Goal: Check status: Check status

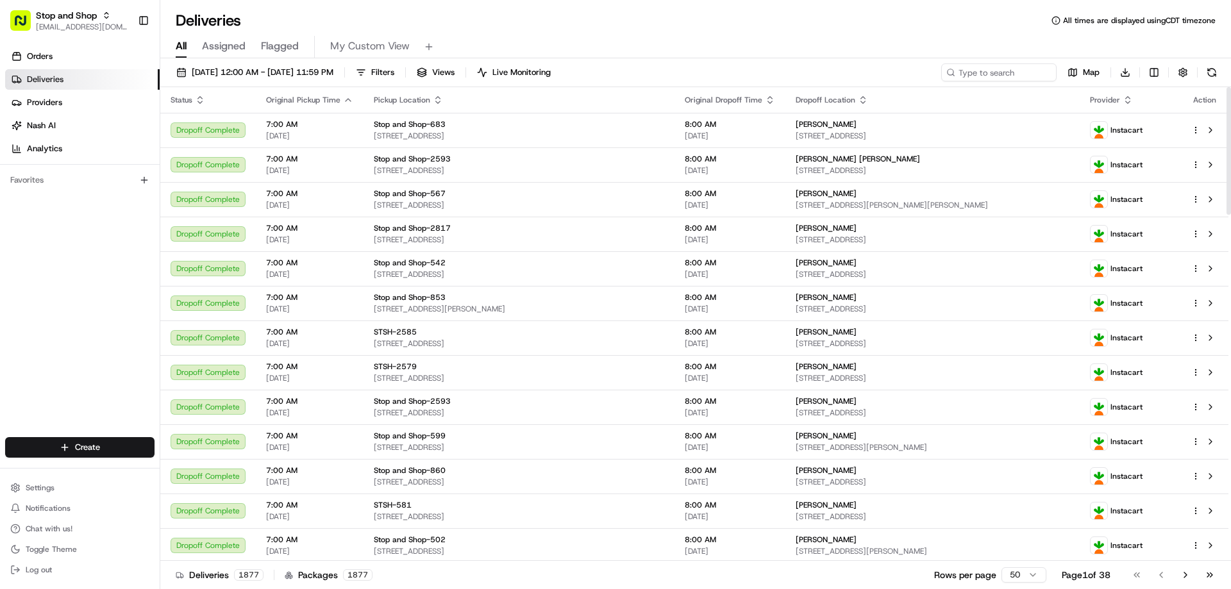
click at [1130, 105] on th "Provider" at bounding box center [1130, 100] width 101 height 26
click at [1127, 102] on icon "button" at bounding box center [1128, 100] width 10 height 10
click at [1134, 169] on button "Courier Name (Z-A)" at bounding box center [1126, 169] width 87 height 15
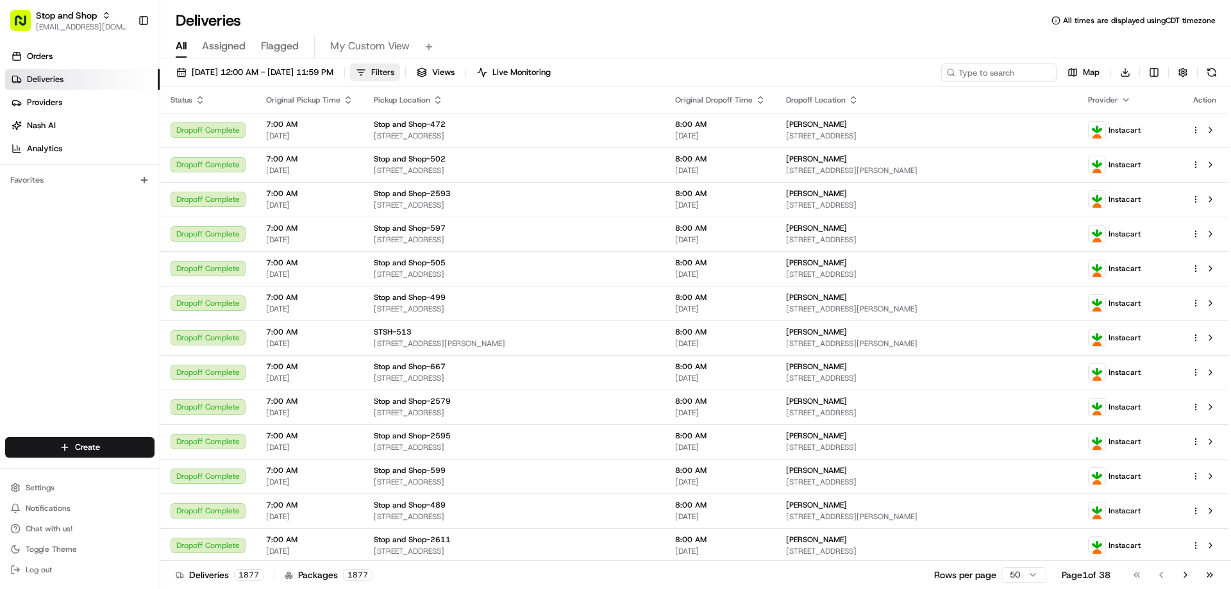
click at [394, 70] on span "Filters" at bounding box center [382, 73] width 23 height 12
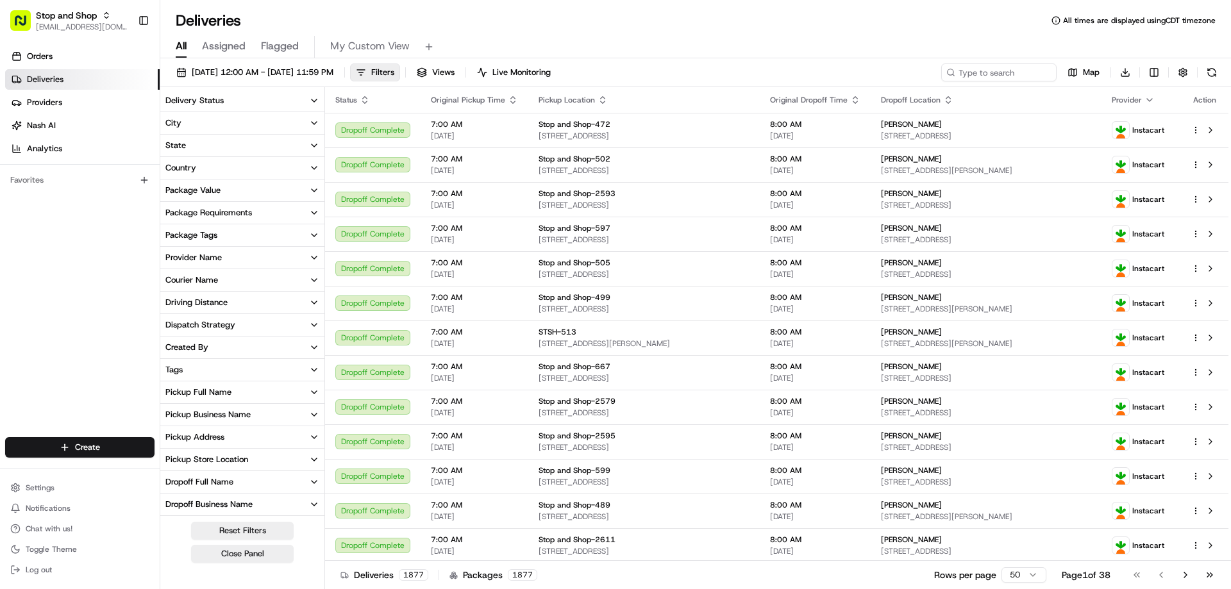
click at [312, 280] on icon "button" at bounding box center [314, 280] width 10 height 10
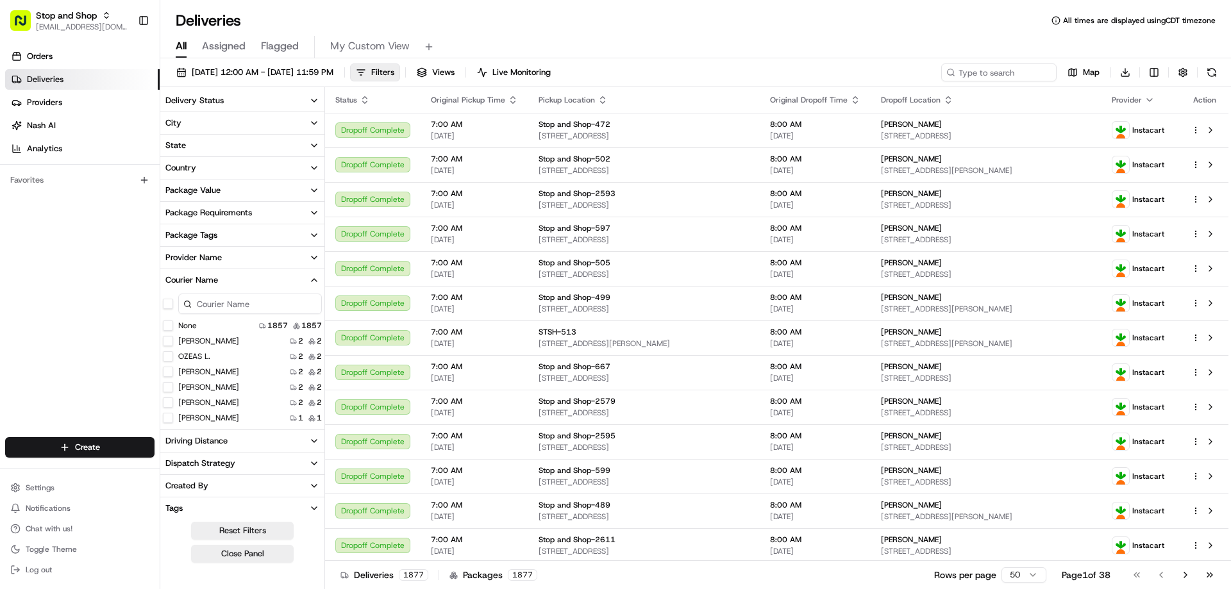
click at [315, 278] on icon "button" at bounding box center [314, 280] width 10 height 10
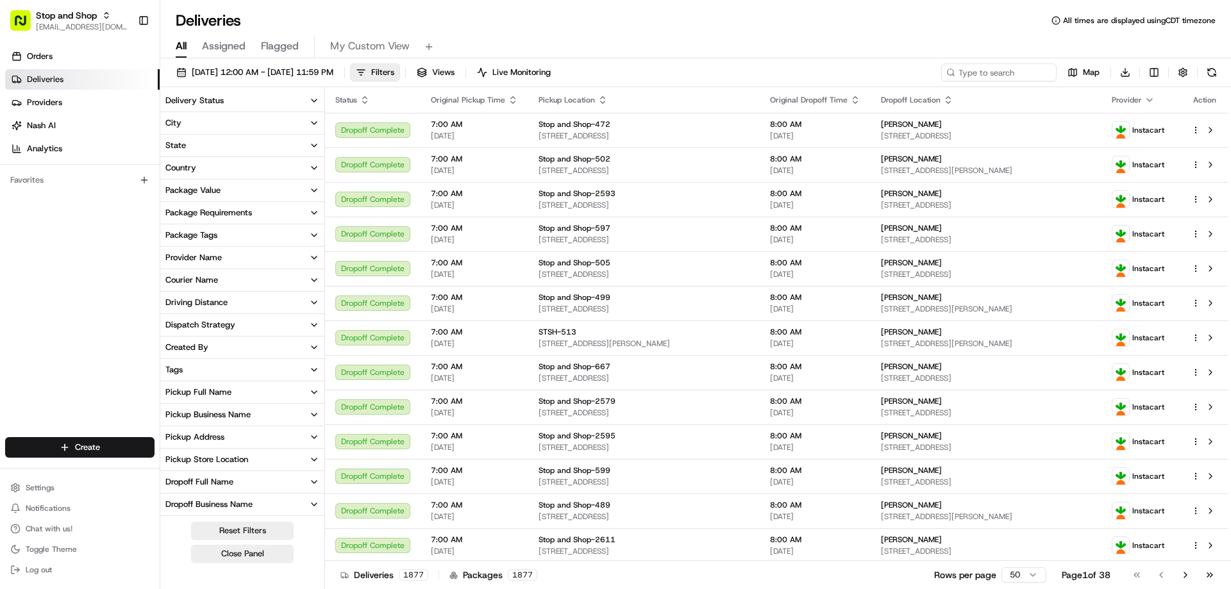
click at [314, 257] on icon "button" at bounding box center [314, 258] width 10 height 10
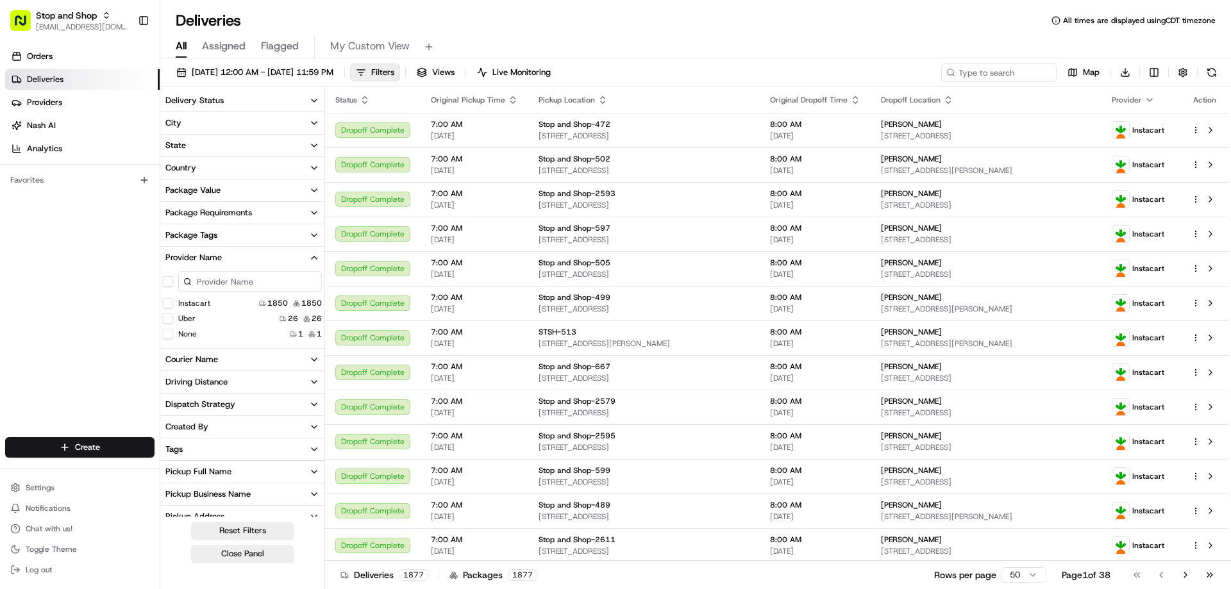
click at [171, 317] on button "Uber" at bounding box center [168, 319] width 10 height 10
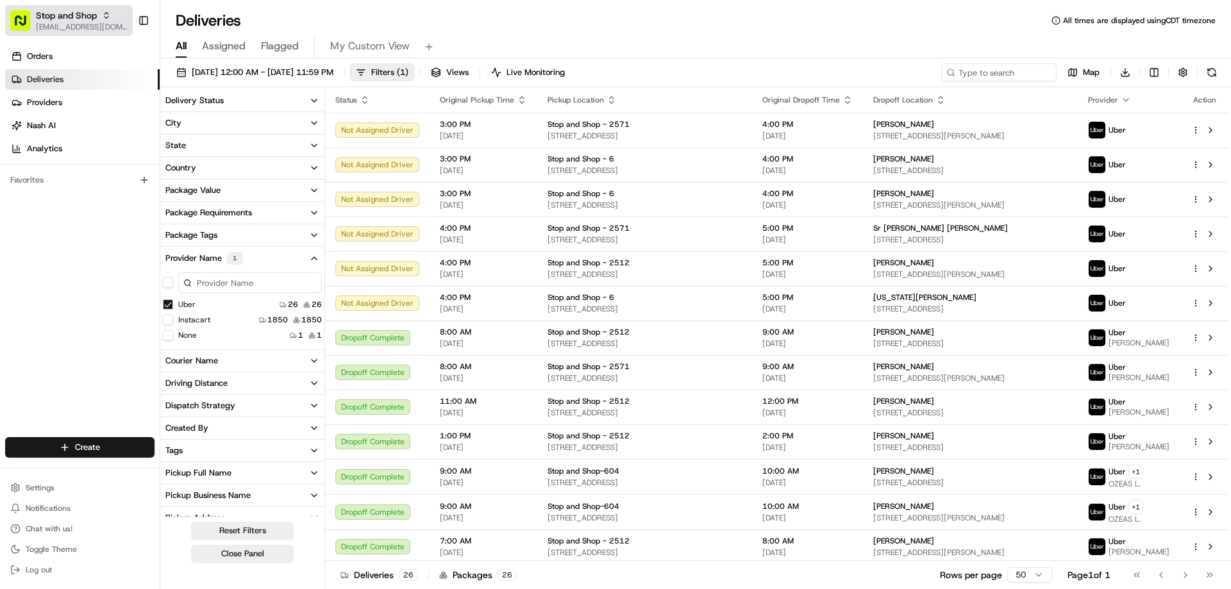
click at [101, 21] on div "Stop and Shop" at bounding box center [82, 15] width 92 height 13
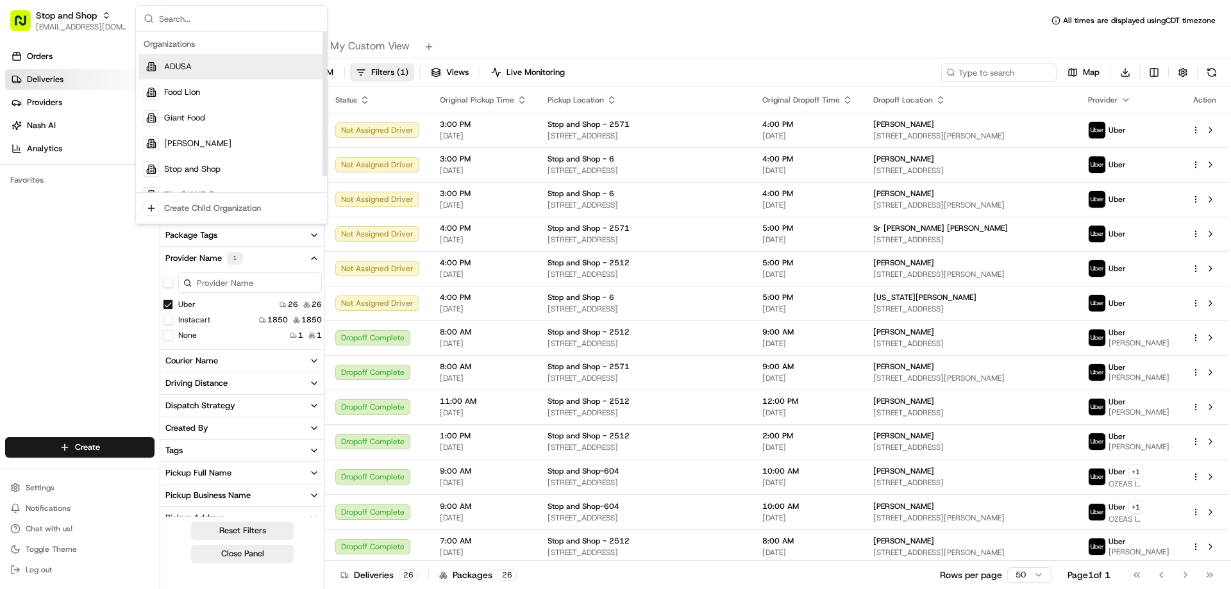
click at [181, 71] on span "ADUSA" at bounding box center [178, 67] width 28 height 12
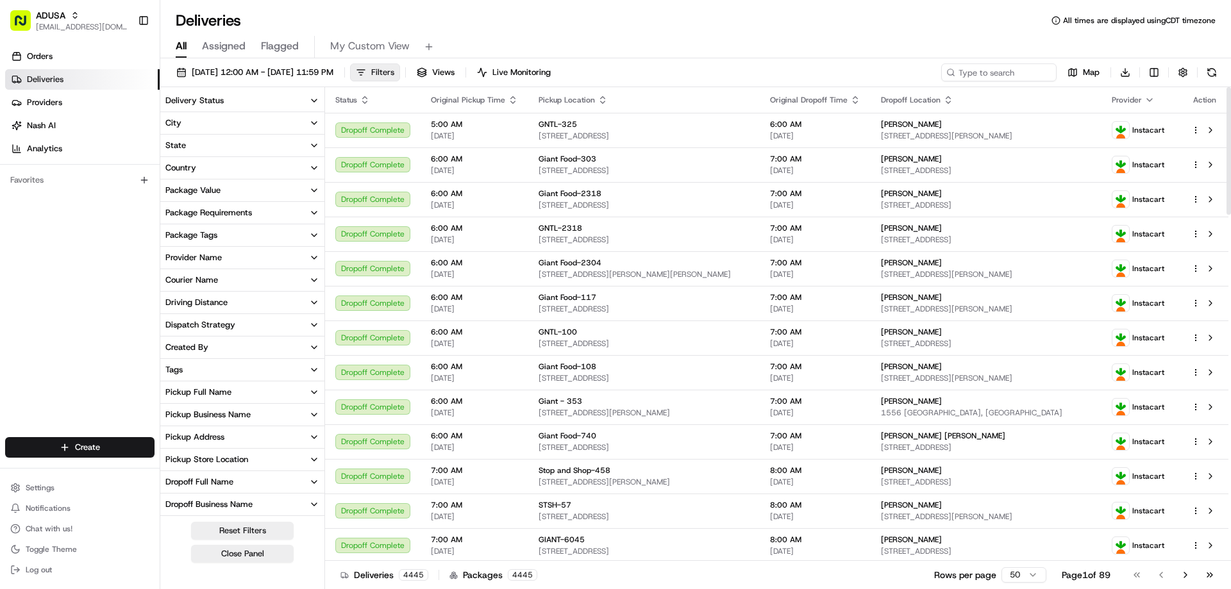
click at [394, 76] on span "Filters" at bounding box center [382, 73] width 23 height 12
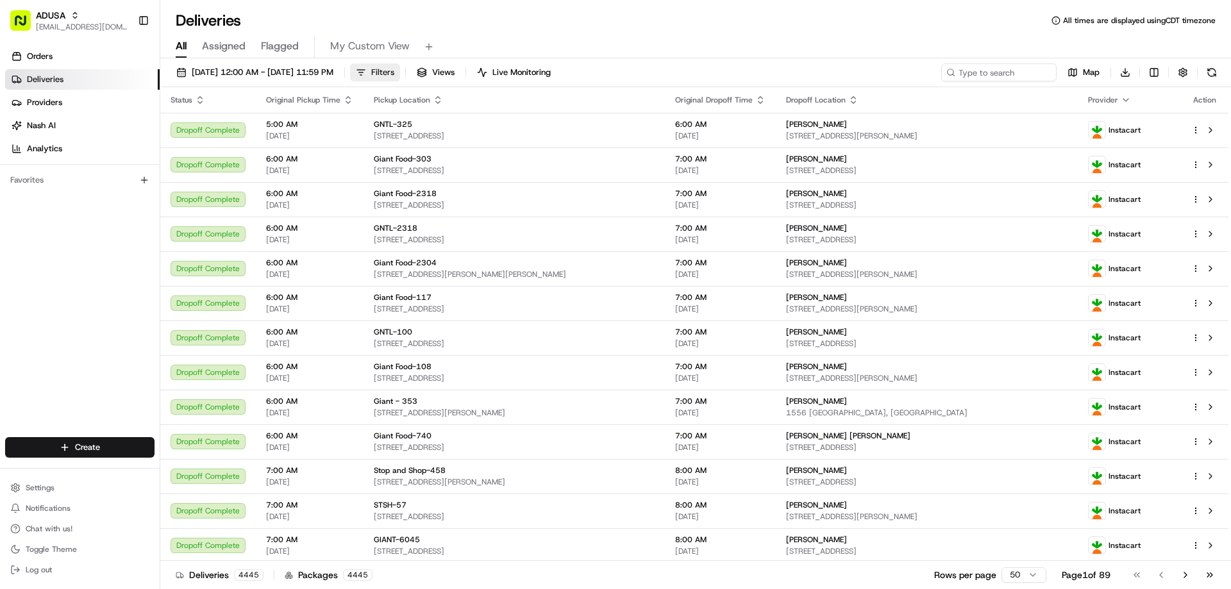
click at [394, 67] on span "Filters" at bounding box center [382, 73] width 23 height 12
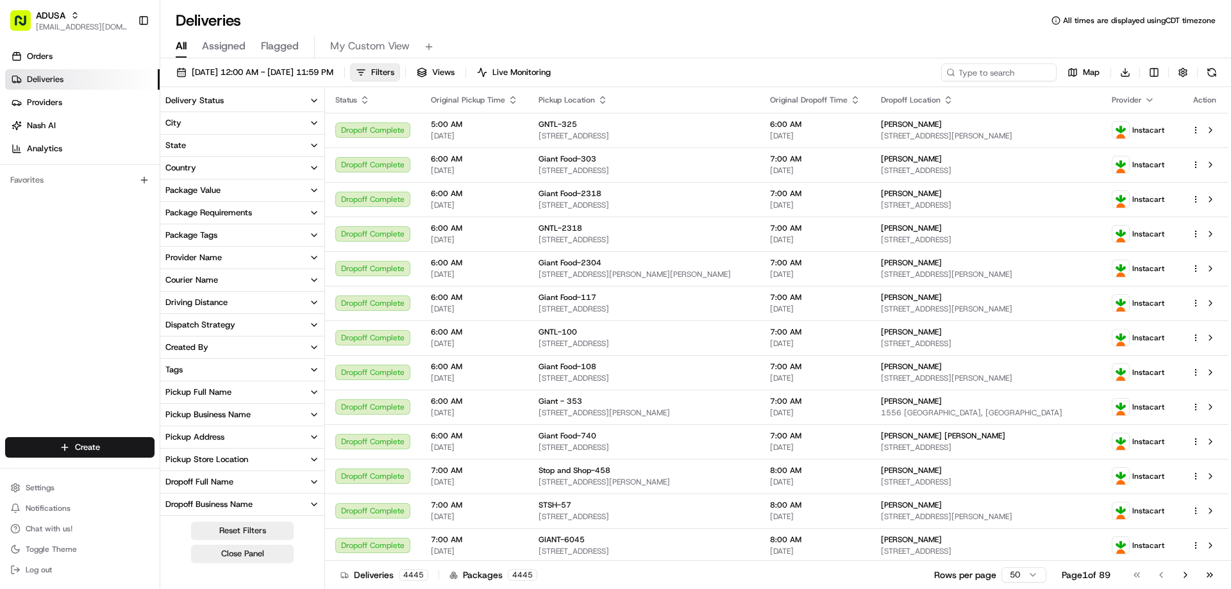
click at [311, 96] on icon "button" at bounding box center [314, 101] width 10 height 10
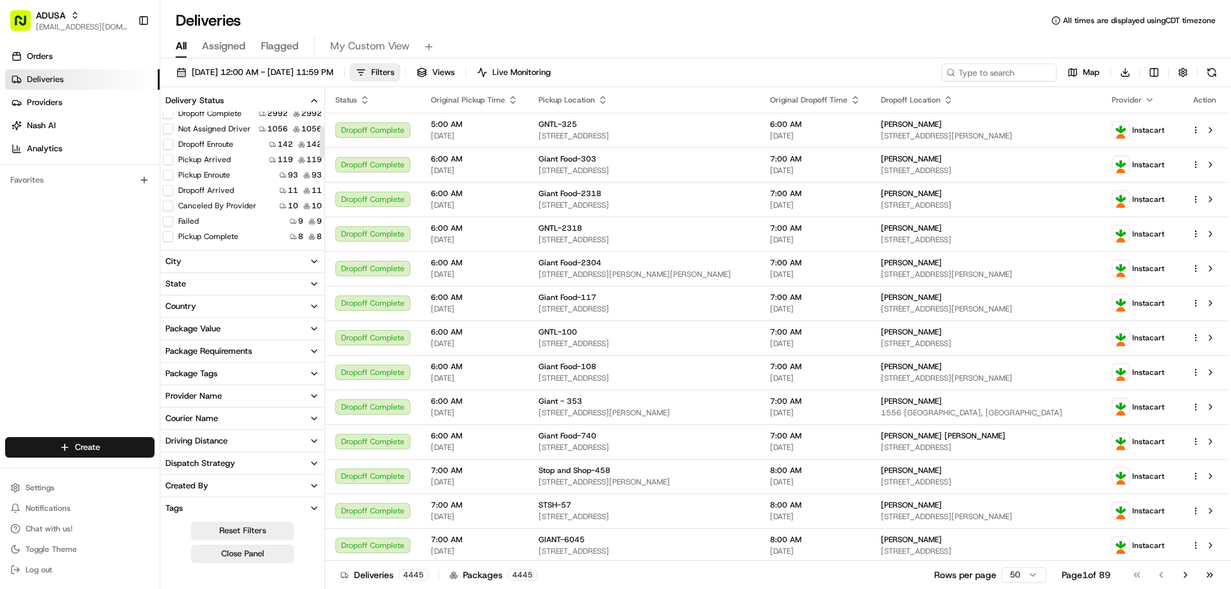
scroll to position [64, 0]
click at [761, 26] on div "Deliveries All times are displayed using CDT timezone" at bounding box center [695, 20] width 1071 height 21
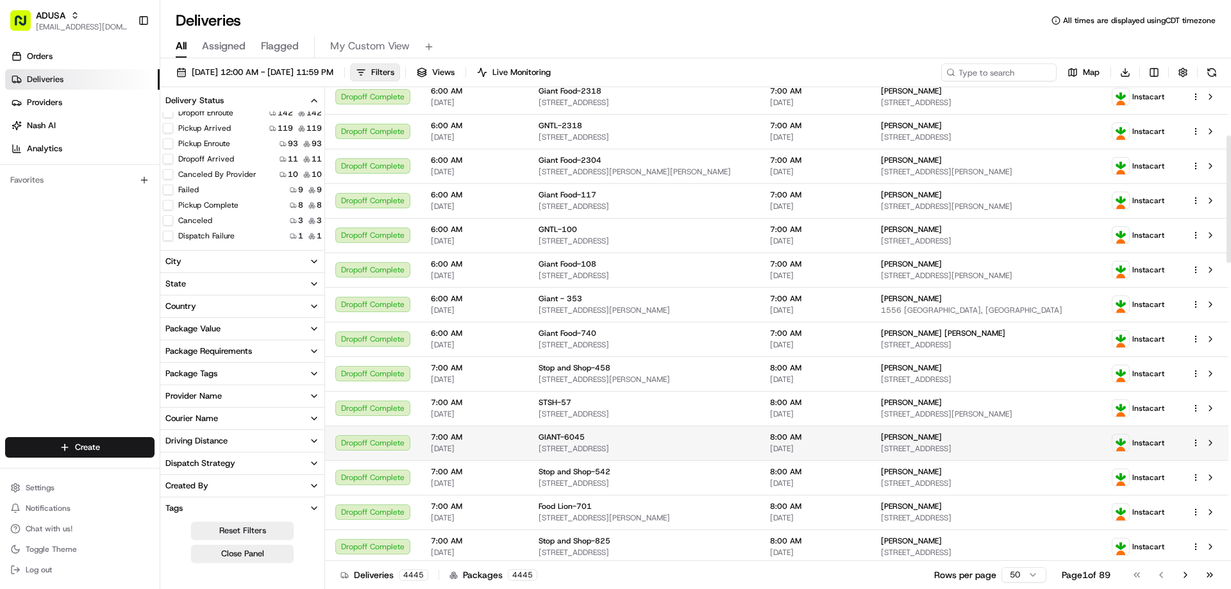
scroll to position [0, 0]
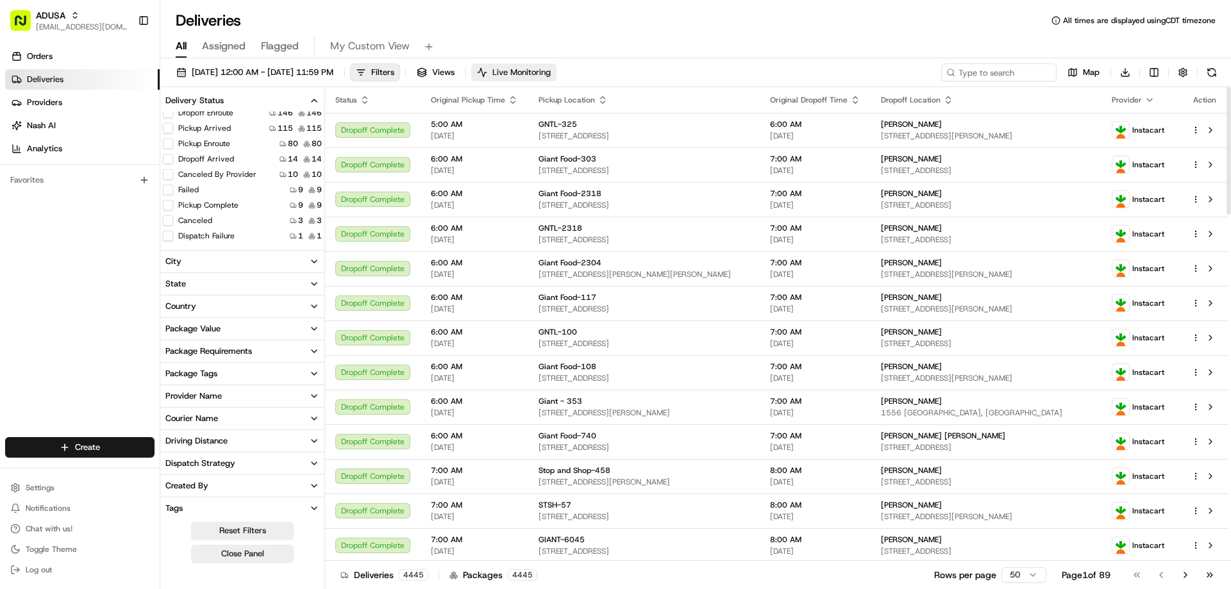
click at [557, 80] on button "Live Monitoring" at bounding box center [513, 72] width 85 height 18
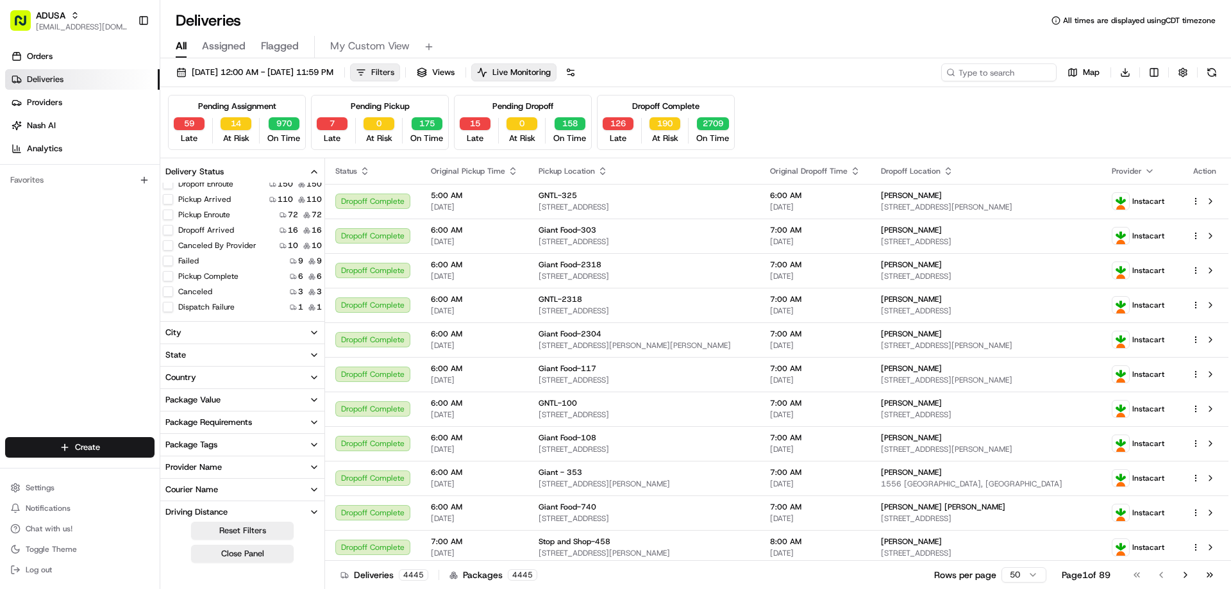
click at [400, 74] on button "Filters" at bounding box center [375, 72] width 50 height 18
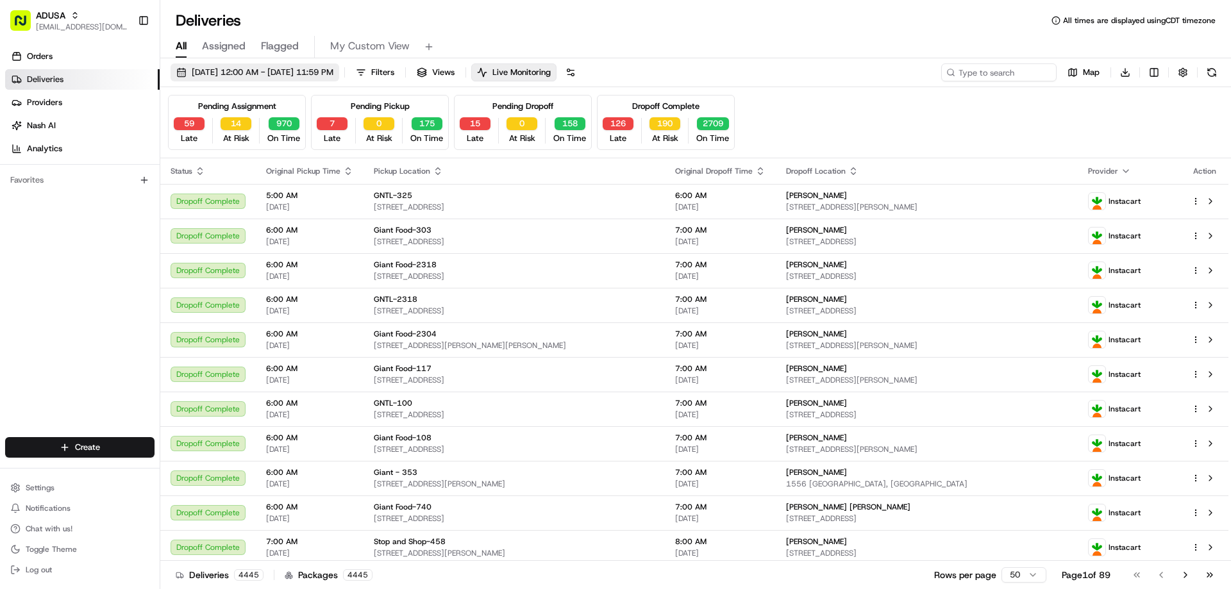
click at [333, 70] on span "[DATE] 12:00 AM - [DATE] 11:59 PM" at bounding box center [263, 73] width 142 height 12
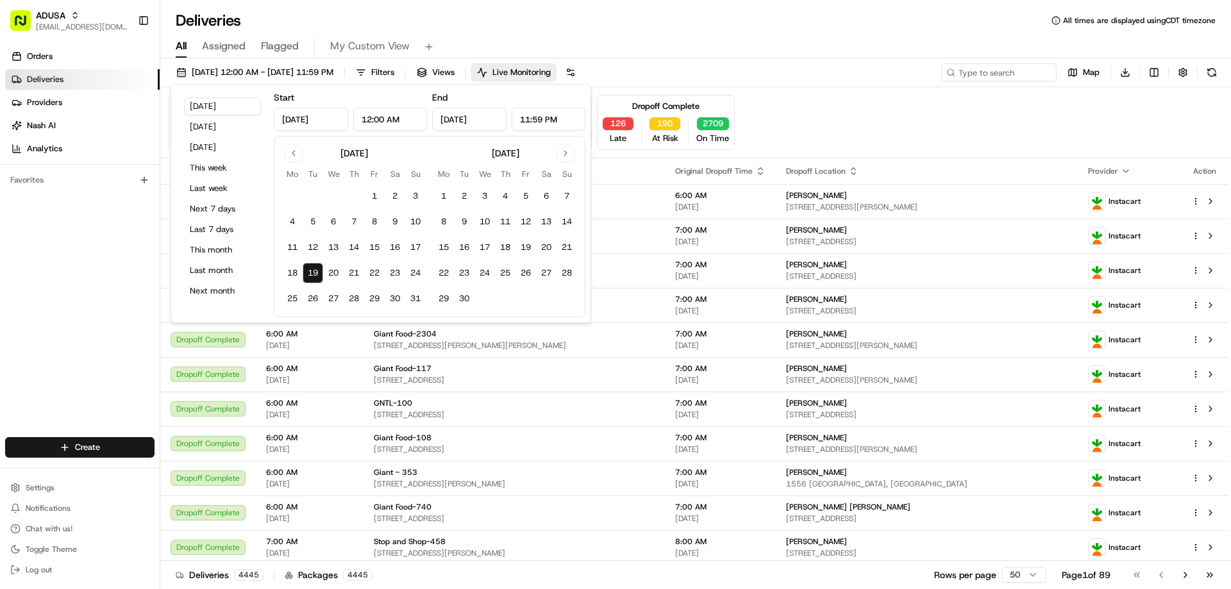
click at [214, 260] on div "[DATE] [DATE] [DATE] This week Last week Next 7 days Last 7 days This month Las…" at bounding box center [222, 204] width 92 height 228
click at [222, 269] on button "Last month" at bounding box center [222, 271] width 77 height 18
type input "[DATE]"
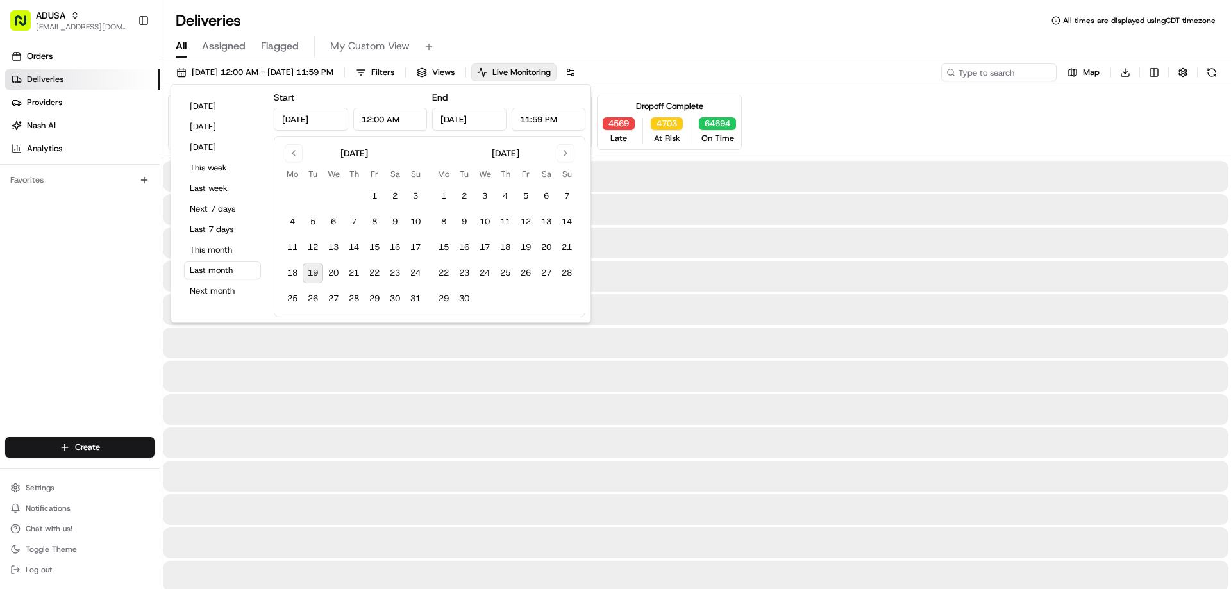
click at [787, 114] on div "Pending Assignment 371 Late 27 At Risk 178 On Time Pending Pickup 1 Late 0 At R…" at bounding box center [695, 122] width 1055 height 55
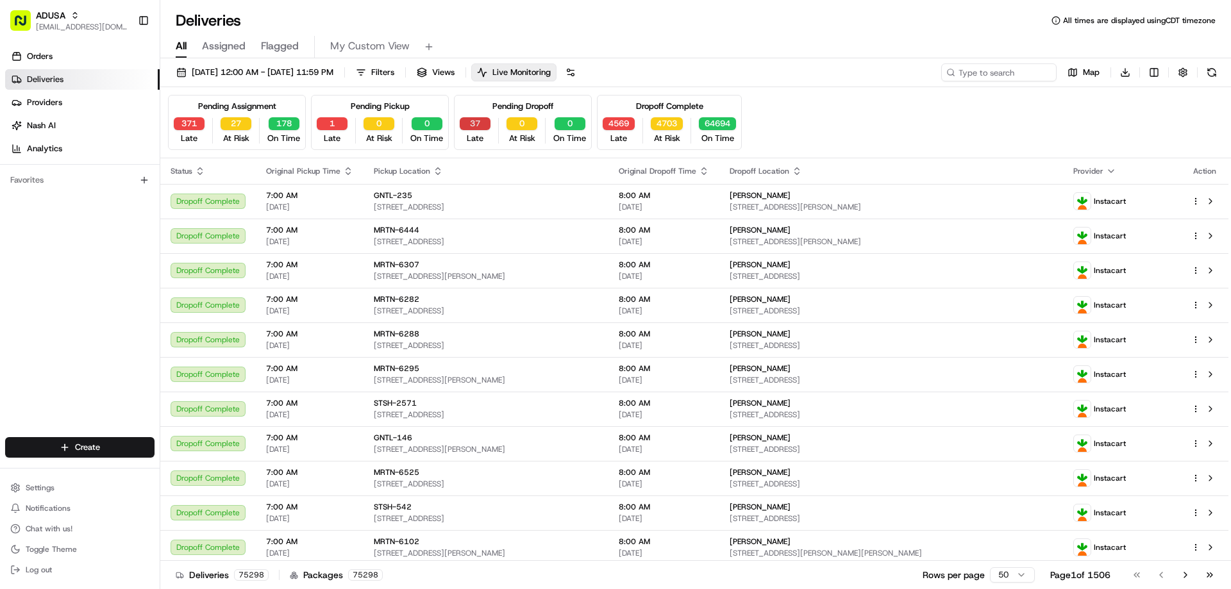
click at [473, 121] on button "37" at bounding box center [475, 123] width 31 height 13
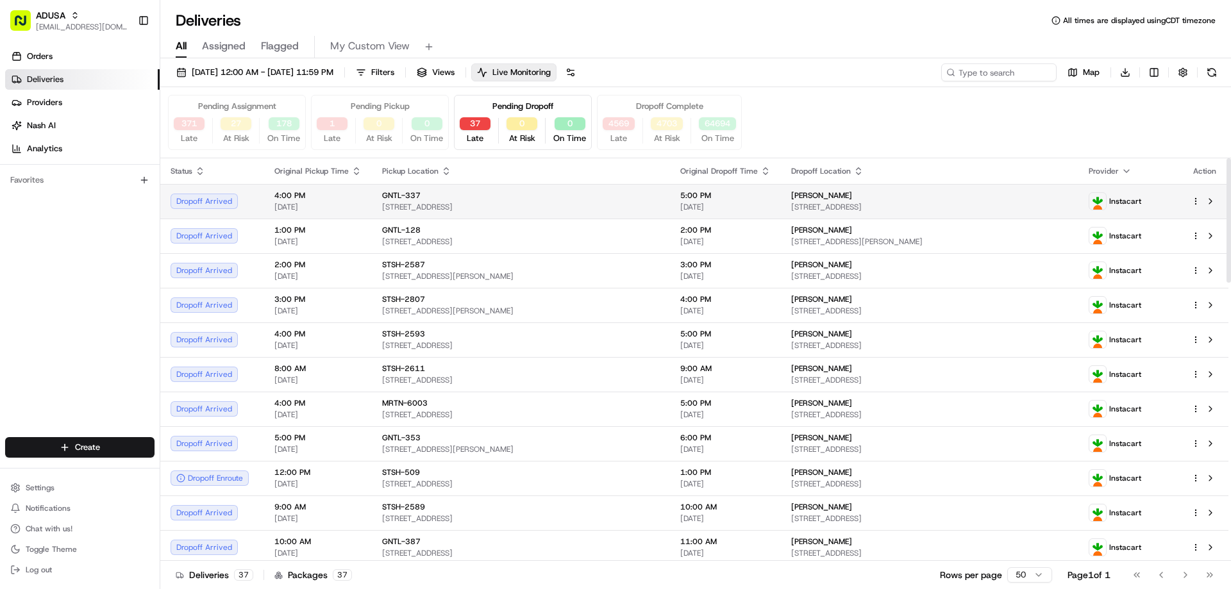
click at [190, 201] on div "Dropoff Arrived" at bounding box center [212, 201] width 83 height 15
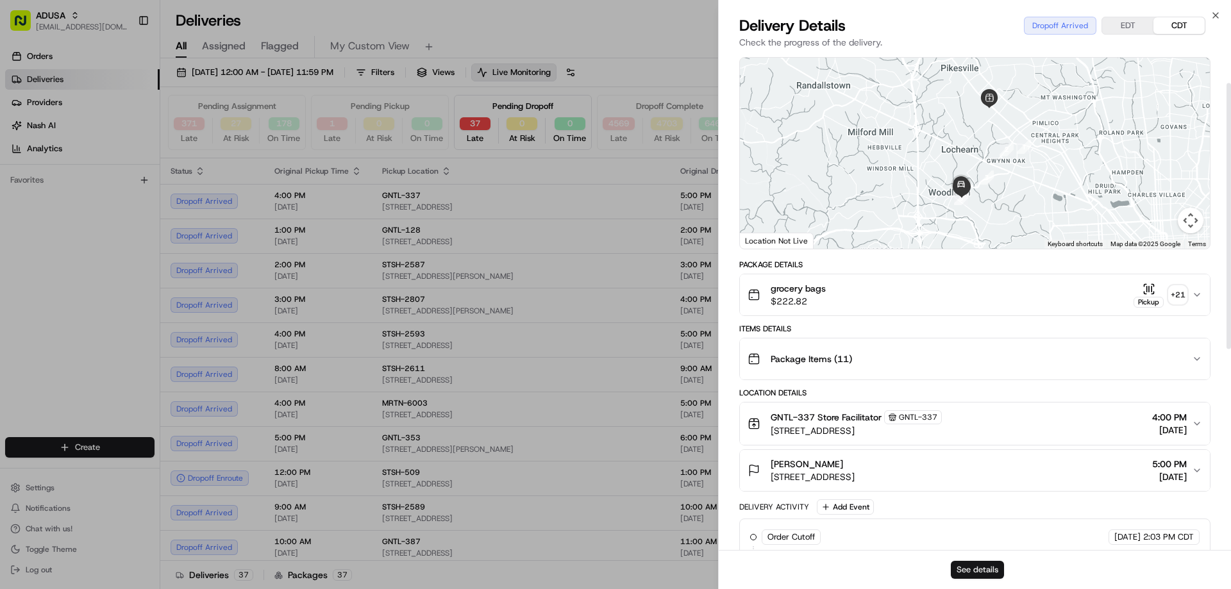
scroll to position [64, 0]
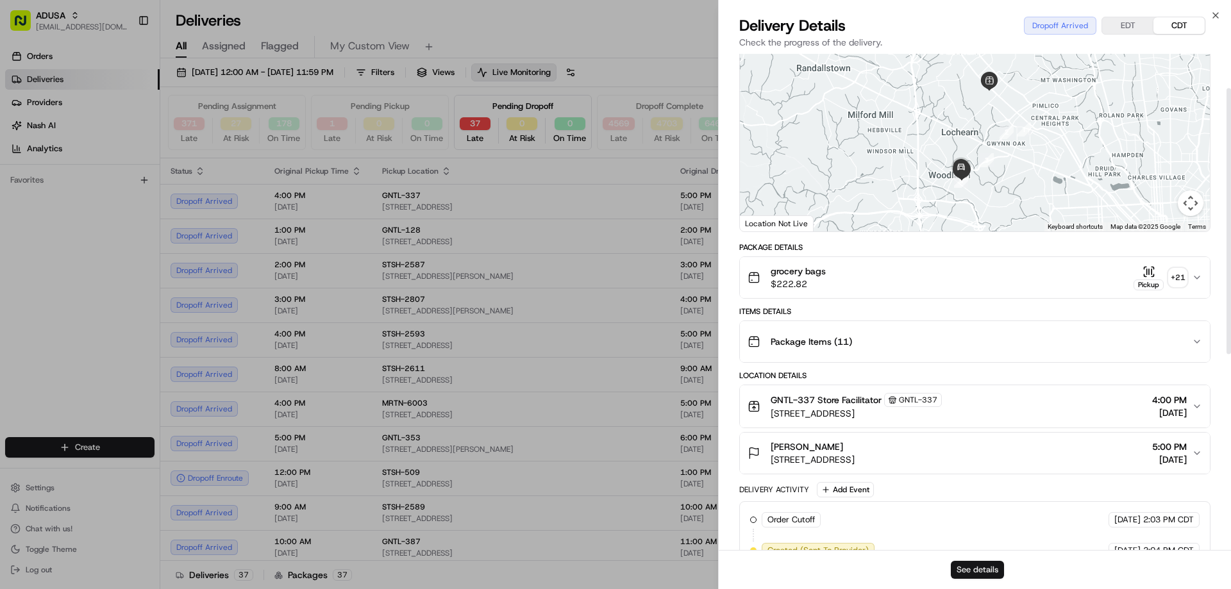
click at [992, 565] on button "See details" at bounding box center [977, 570] width 53 height 18
